Goal: Information Seeking & Learning: Learn about a topic

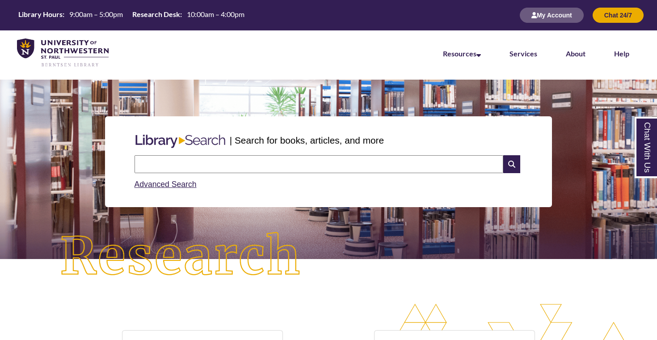
click at [285, 168] on input "text" at bounding box center [319, 164] width 369 height 18
click at [278, 159] on input "text" at bounding box center [319, 164] width 369 height 18
type input "*"
type input "**********"
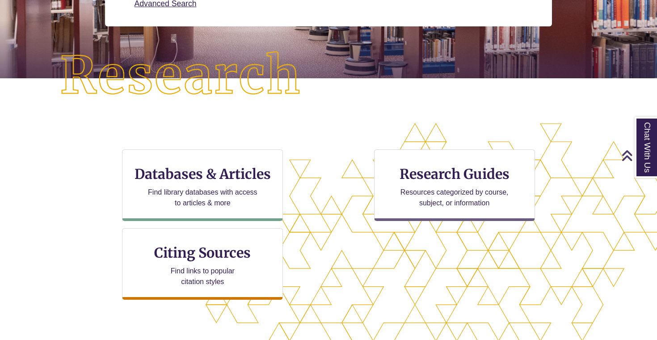
scroll to position [228, 0]
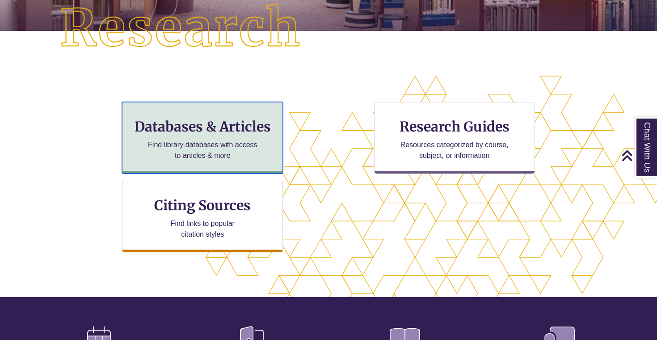
click at [243, 128] on h3 "Databases & Articles" at bounding box center [203, 126] width 146 height 17
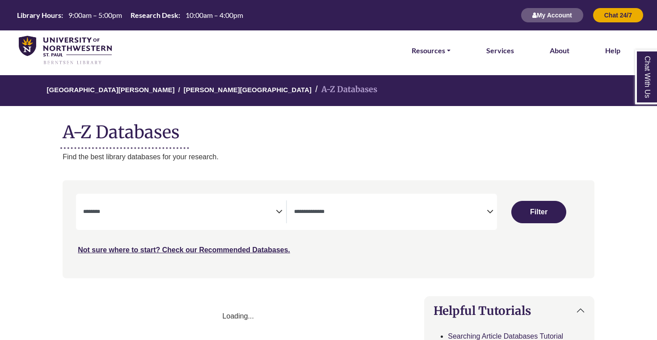
select select "Database Subject Filter"
select select "Database Types Filter"
select select "Database Subject Filter"
select select "Database Types Filter"
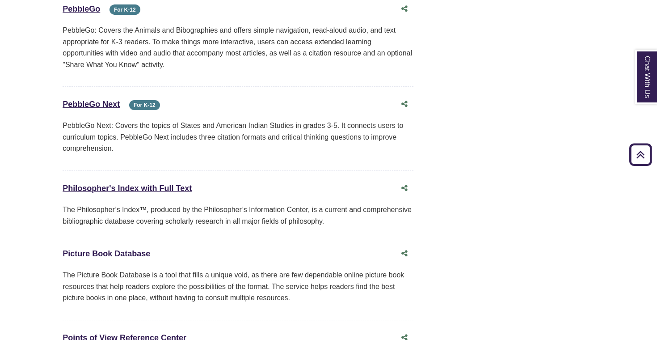
scroll to position [6112, 0]
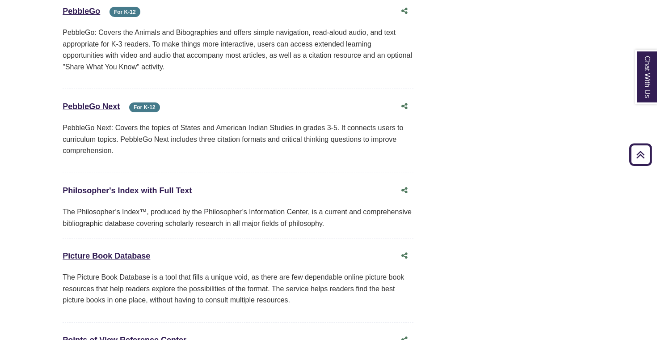
click at [171, 186] on link "Philosopher's Index with Full Text This link opens in a new window" at bounding box center [127, 190] width 129 height 9
click at [178, 186] on link "Philosopher's Index with Full Text This link opens in a new window" at bounding box center [127, 190] width 129 height 9
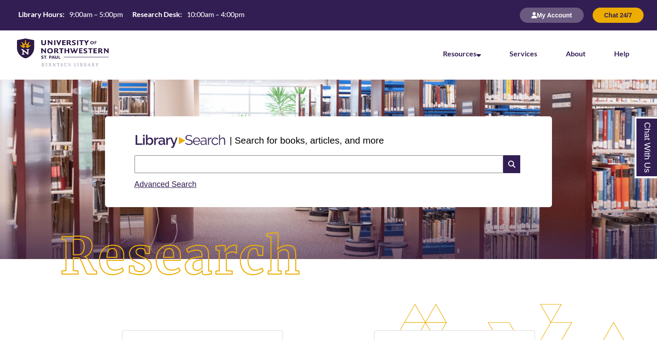
click at [291, 157] on input "text" at bounding box center [319, 164] width 369 height 18
type input "**********"
